Goal: Task Accomplishment & Management: Manage account settings

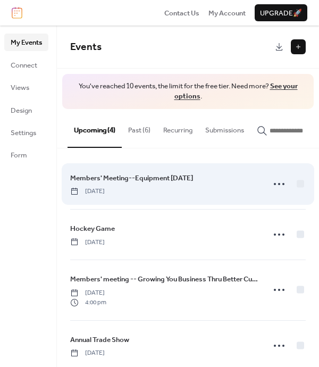
click at [145, 180] on span "Members' Meeting--Equipment [DATE]" at bounding box center [131, 178] width 123 height 11
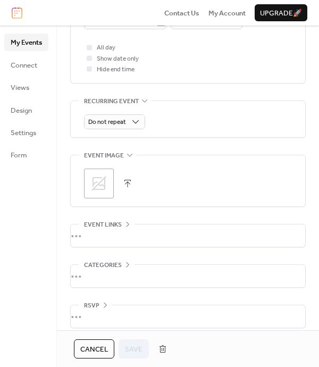
scroll to position [444, 0]
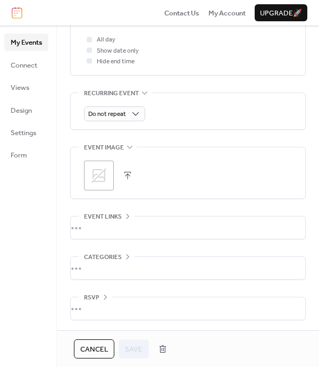
click at [91, 351] on span "Cancel" at bounding box center [94, 349] width 28 height 11
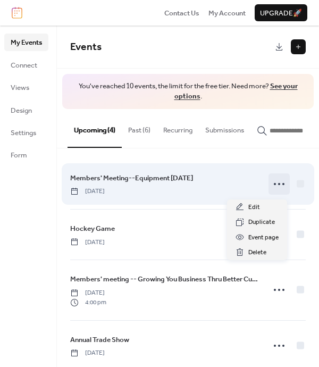
click at [275, 188] on icon at bounding box center [279, 184] width 17 height 17
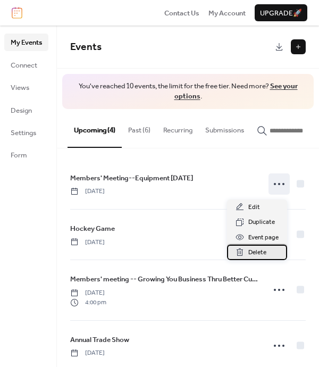
click at [251, 254] on span "Delete" at bounding box center [257, 252] width 18 height 11
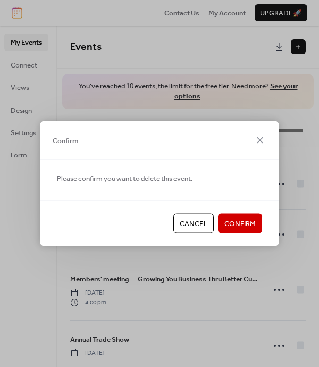
click at [235, 223] on span "Confirm" at bounding box center [239, 224] width 31 height 11
